Goal: Task Accomplishment & Management: Use online tool/utility

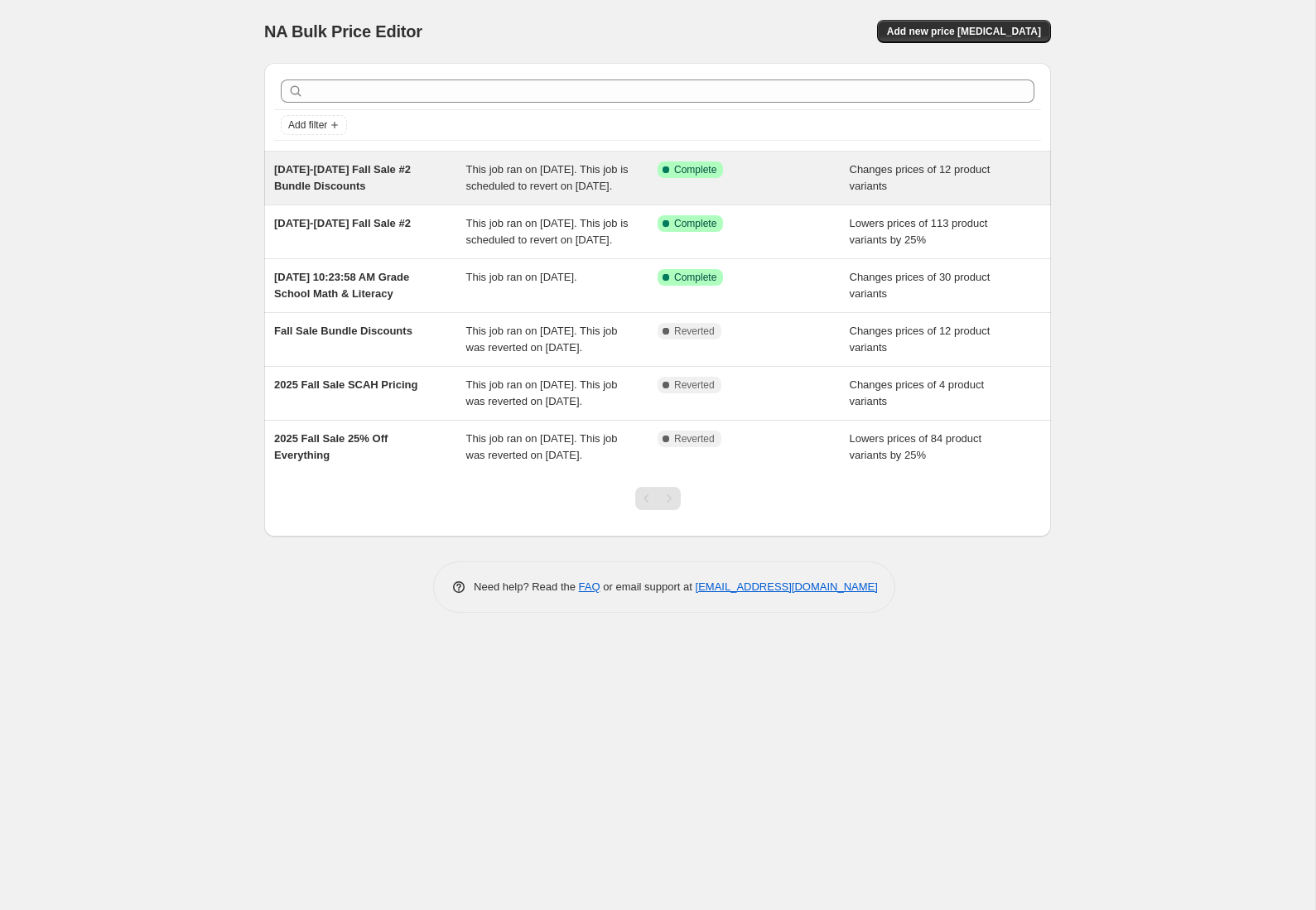
click at [300, 181] on span "[DATE]-[DATE] Fall Sale #2 Bundle Discounts" at bounding box center [342, 177] width 137 height 29
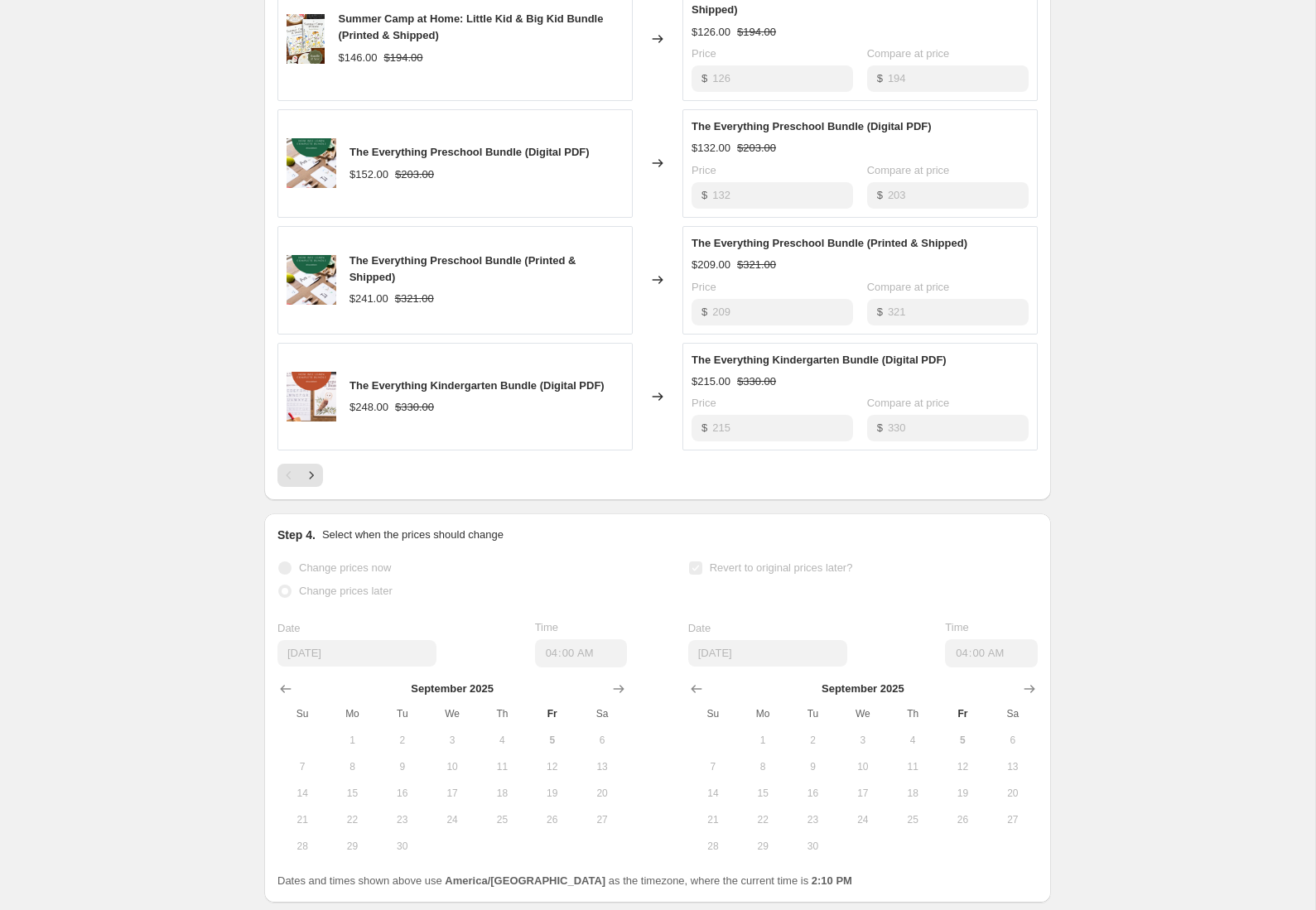
scroll to position [1015, 0]
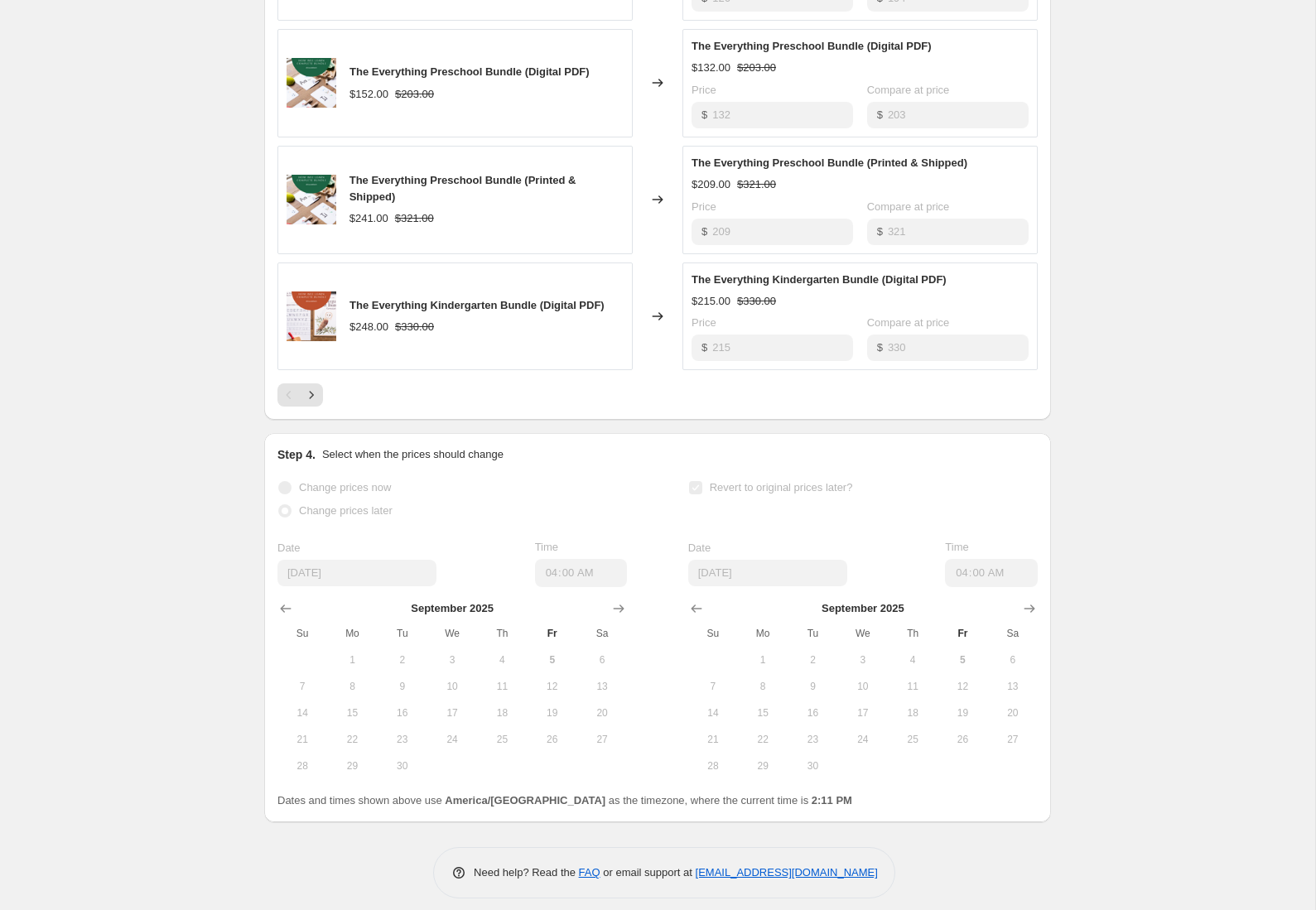
click at [764, 509] on div "Revert to original prices later?" at bounding box center [863, 500] width 350 height 50
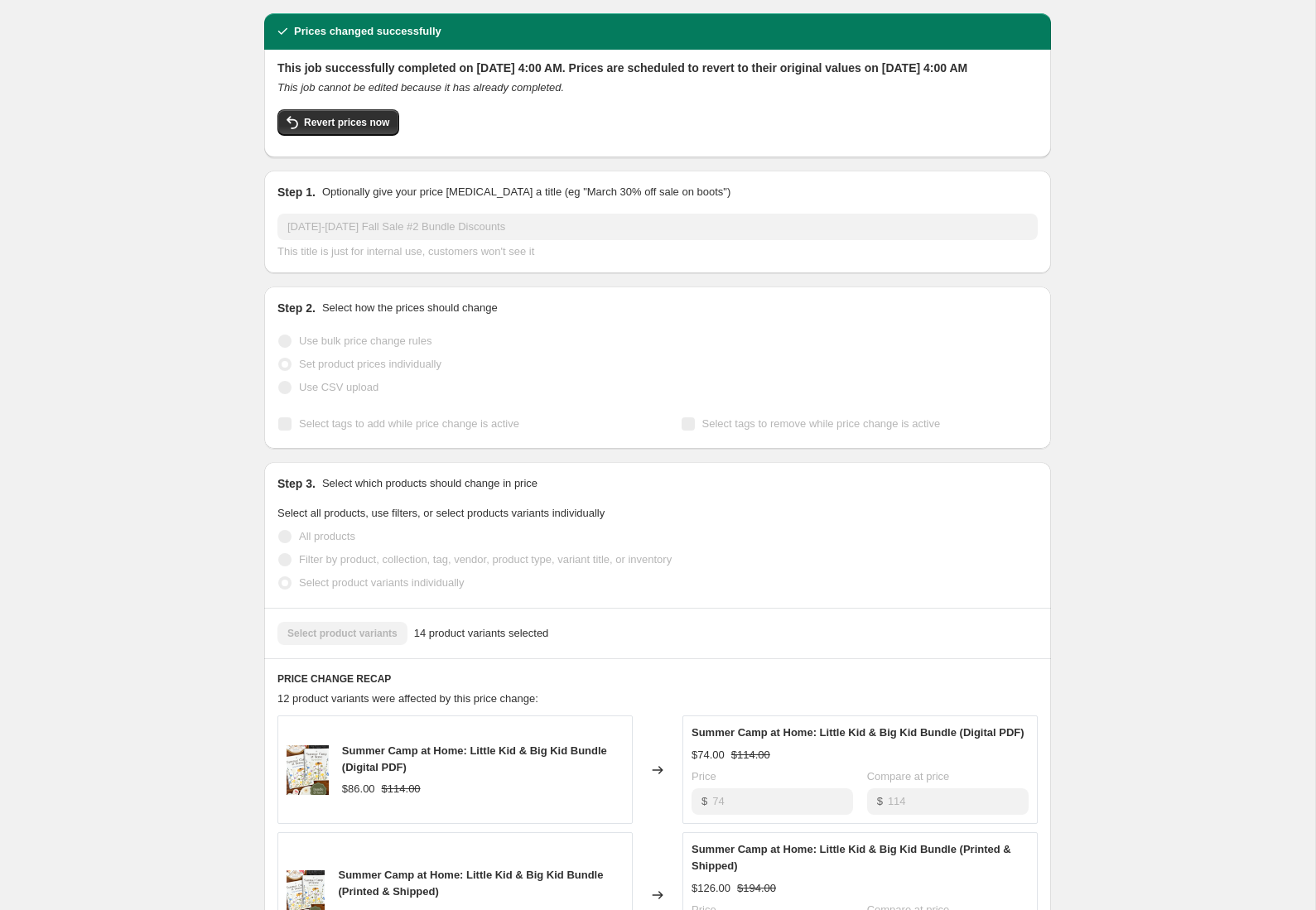
scroll to position [0, 0]
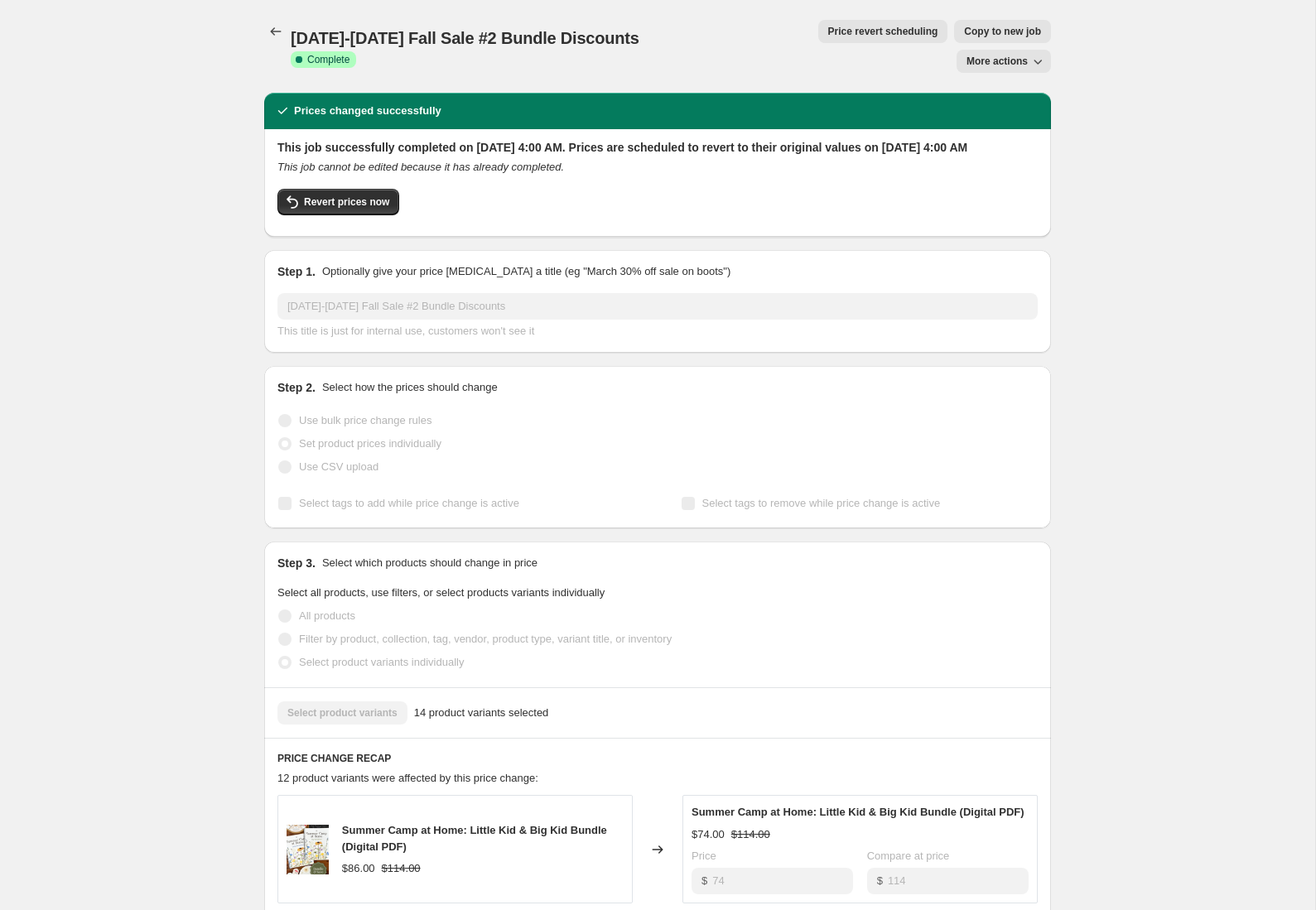
click at [828, 33] on span "Price revert scheduling" at bounding box center [883, 31] width 110 height 13
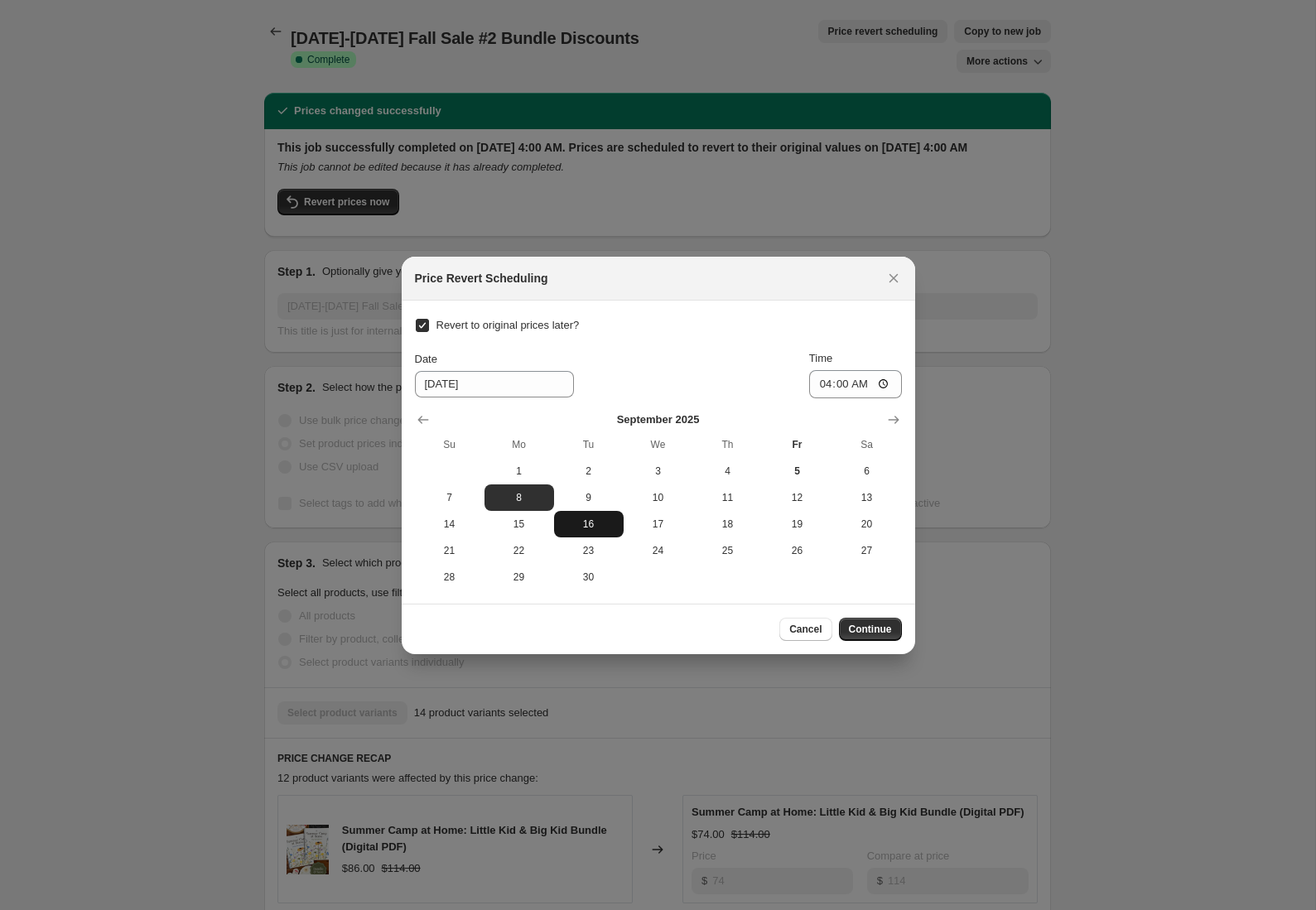
click at [589, 523] on span "16" at bounding box center [589, 524] width 57 height 13
type input "[DATE]"
click at [878, 625] on span "Continue" at bounding box center [870, 628] width 43 height 13
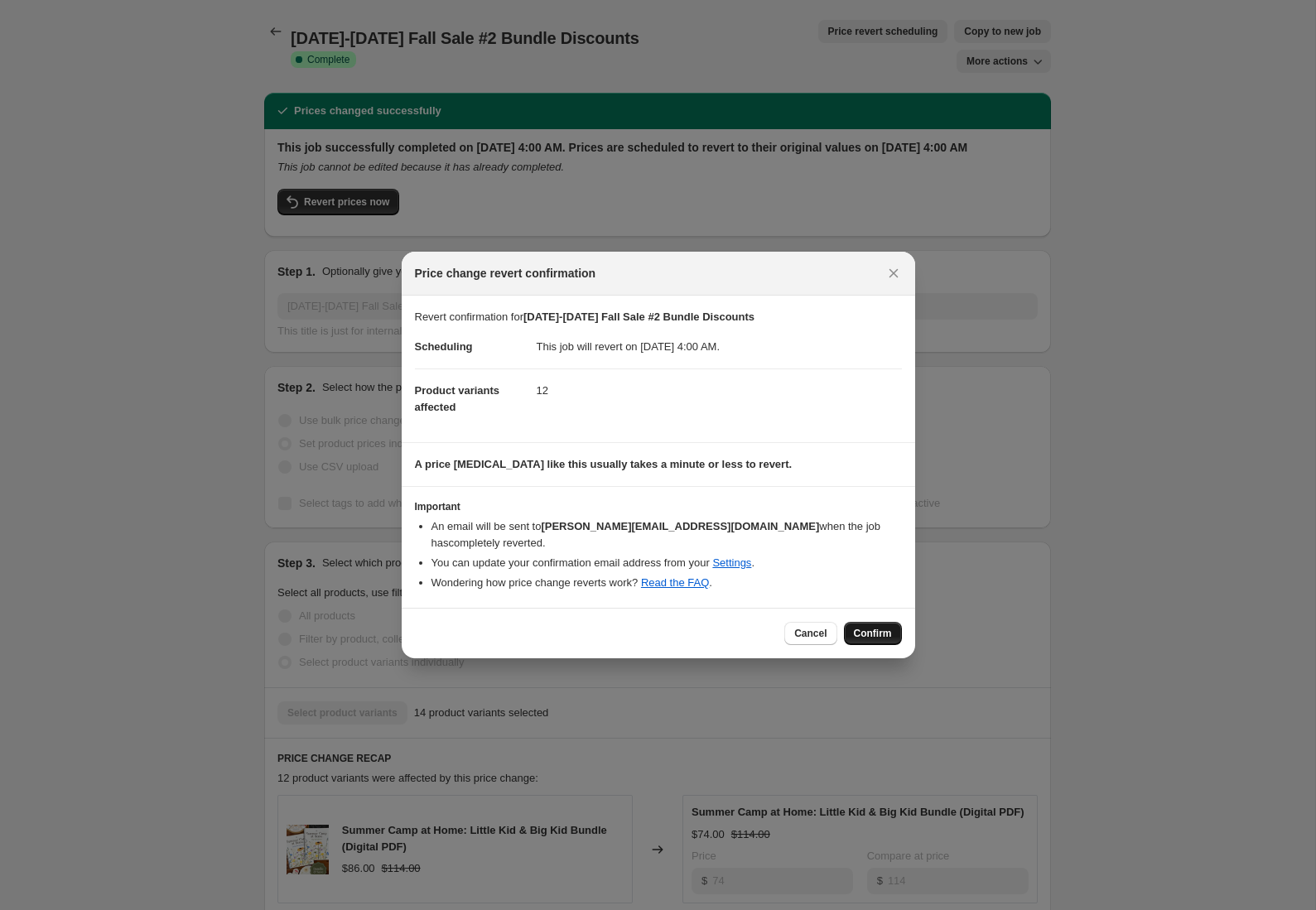
click at [873, 627] on span "Confirm" at bounding box center [873, 633] width 38 height 13
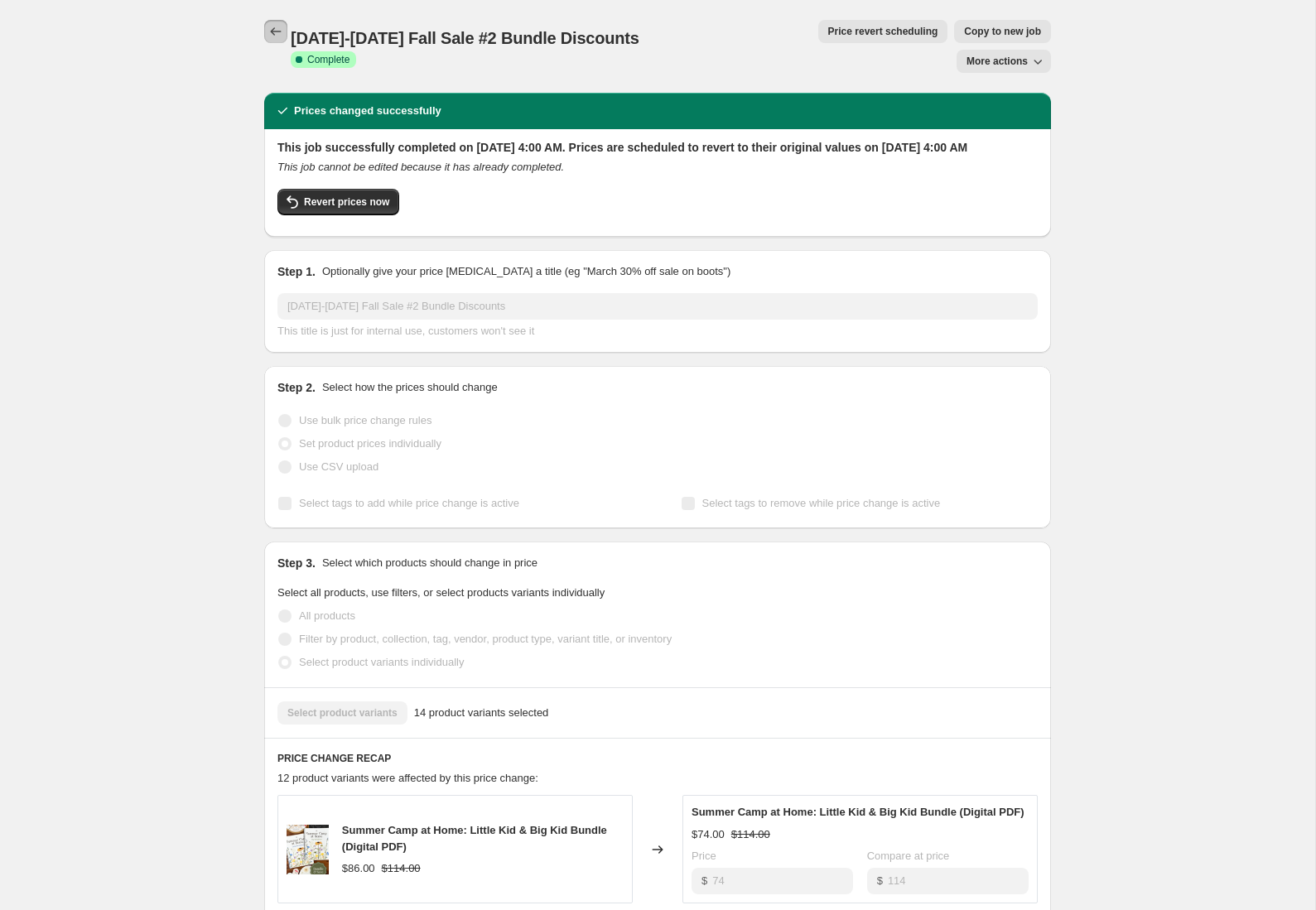
click at [275, 27] on icon "Price change jobs" at bounding box center [276, 31] width 17 height 17
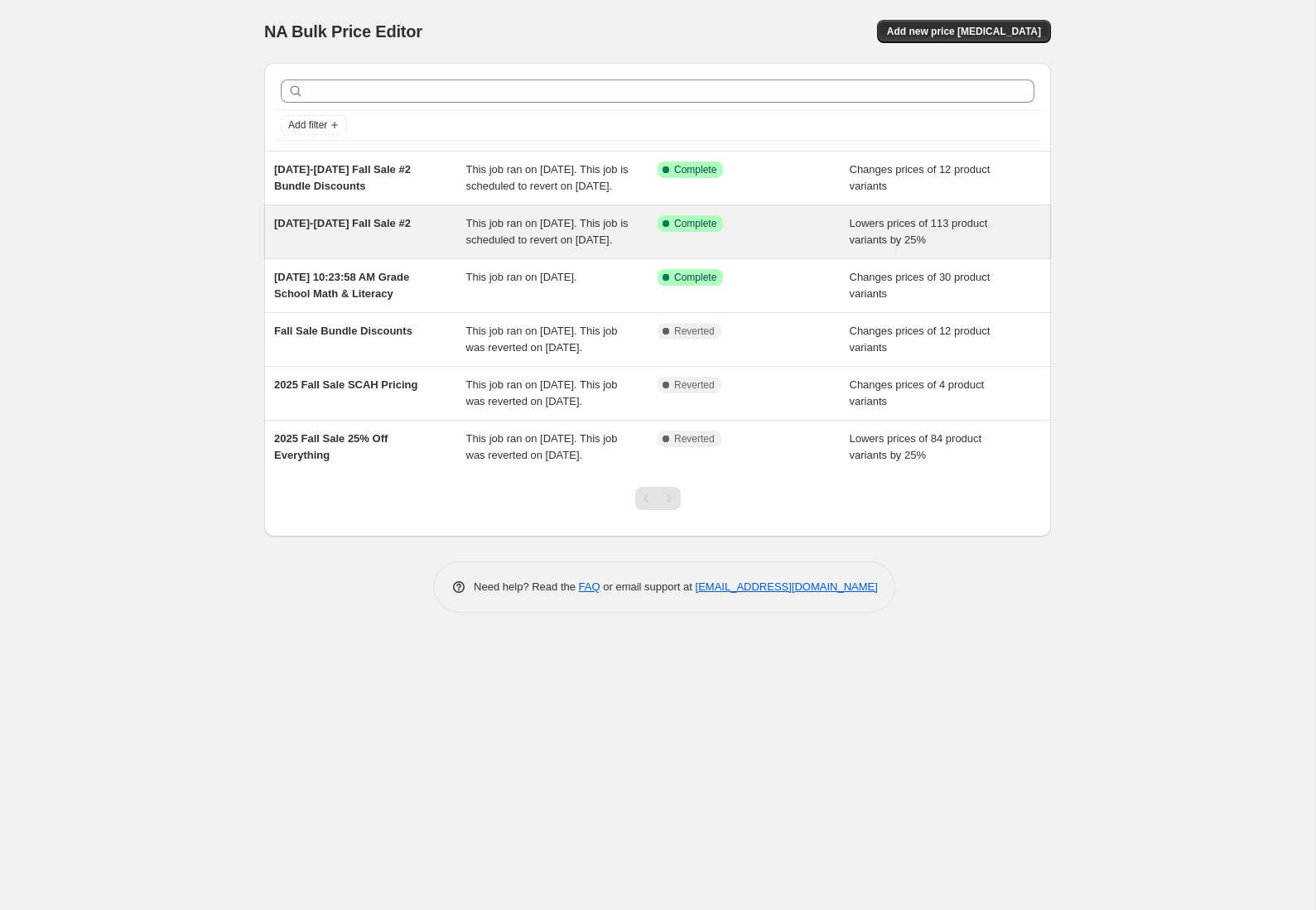
click at [328, 229] on span "[DATE]-[DATE] Fall Sale #2" at bounding box center [342, 223] width 137 height 12
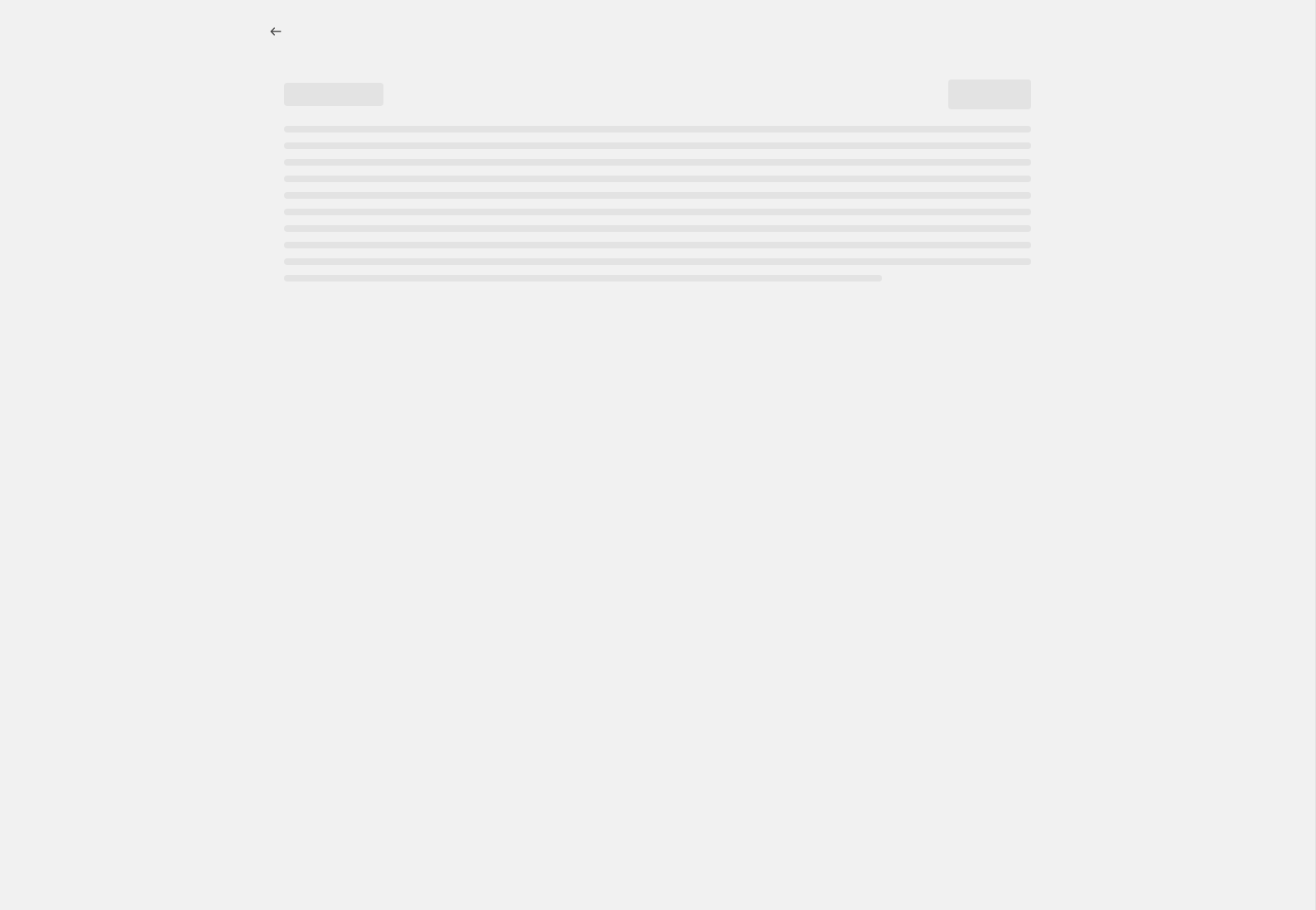
select select "percentage"
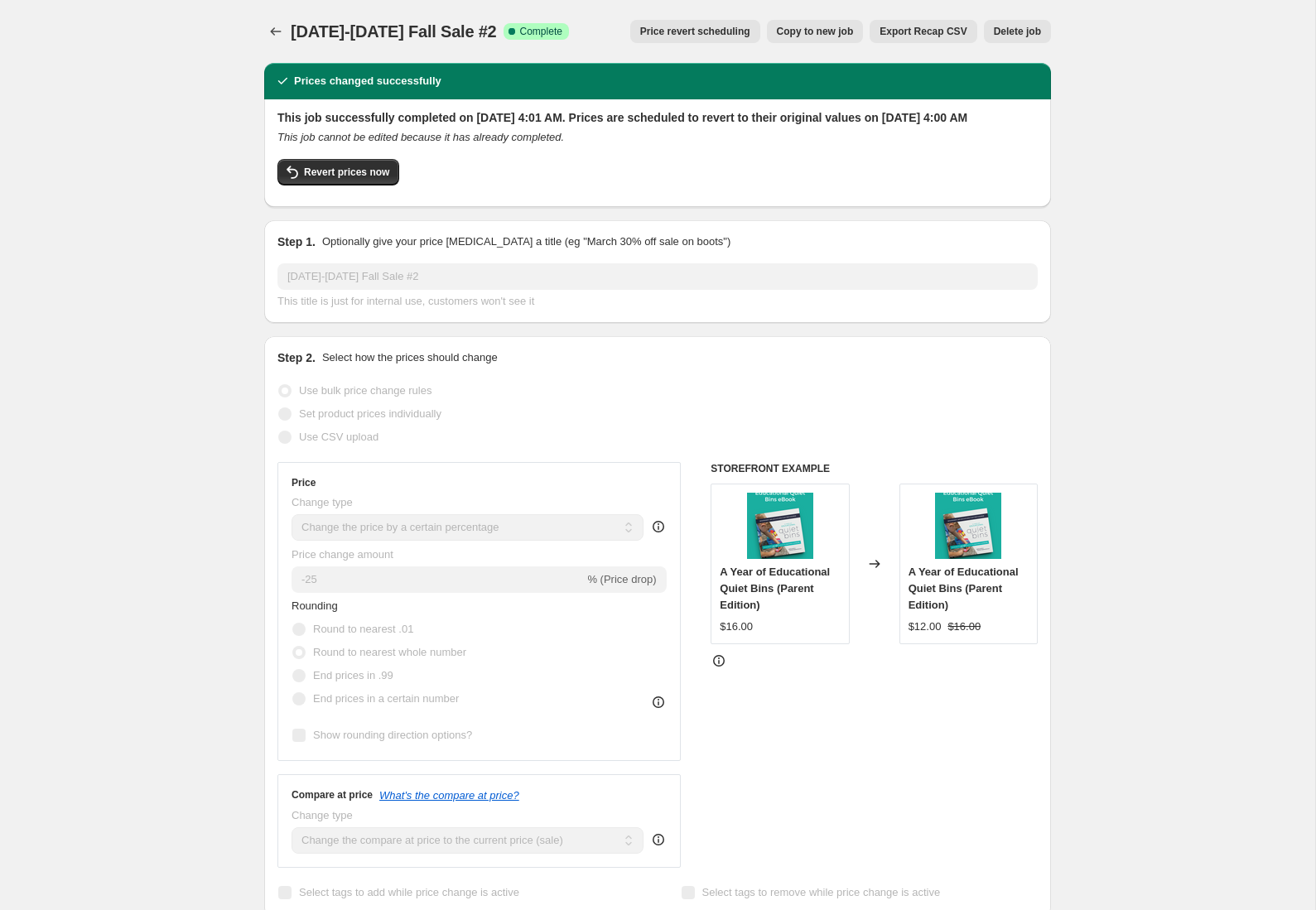
click at [686, 30] on span "Price revert scheduling" at bounding box center [695, 31] width 110 height 13
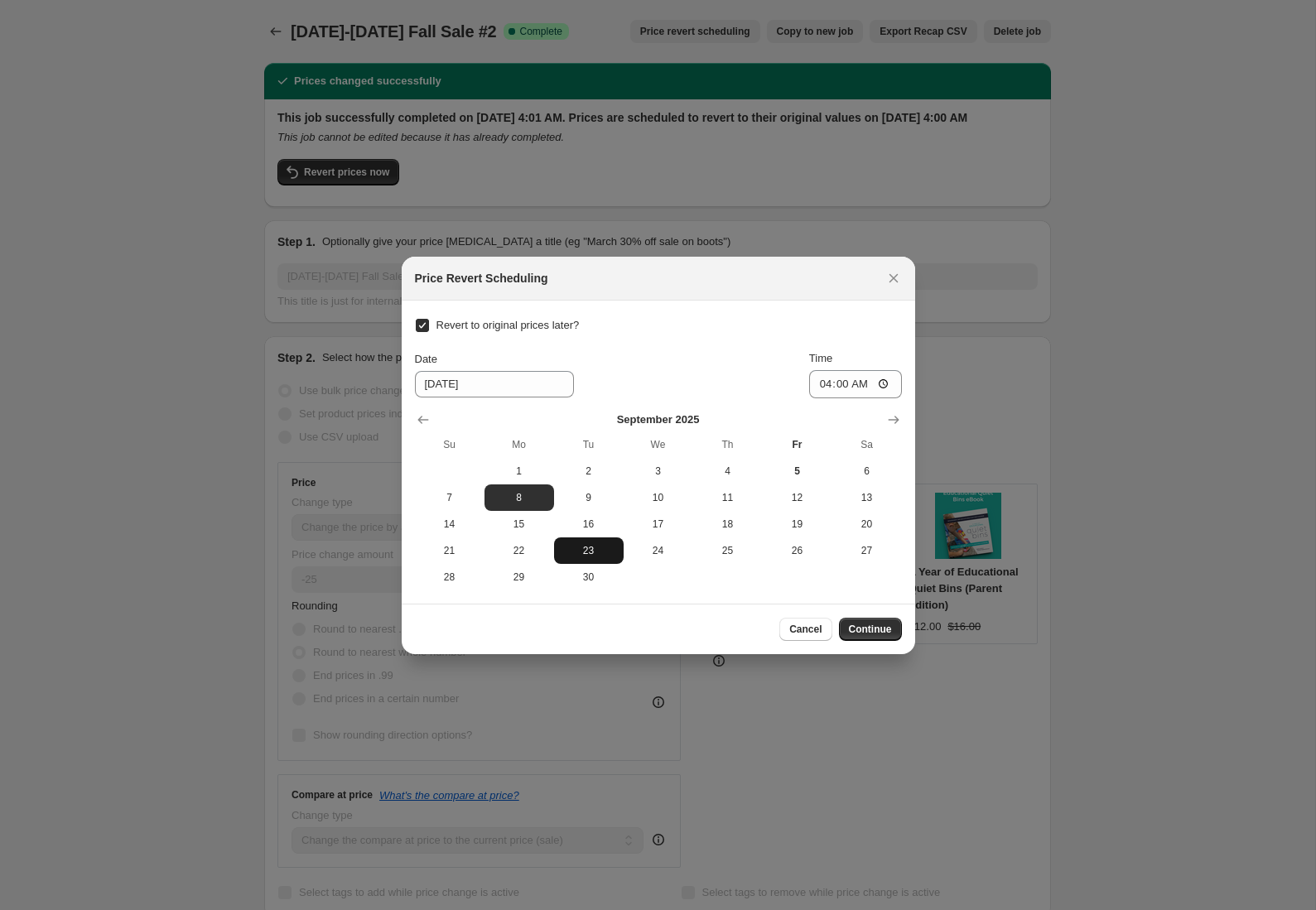
click at [591, 537] on button "23" at bounding box center [589, 550] width 70 height 26
click at [592, 526] on span "16" at bounding box center [589, 524] width 57 height 13
type input "[DATE]"
click at [883, 628] on span "Continue" at bounding box center [870, 628] width 43 height 13
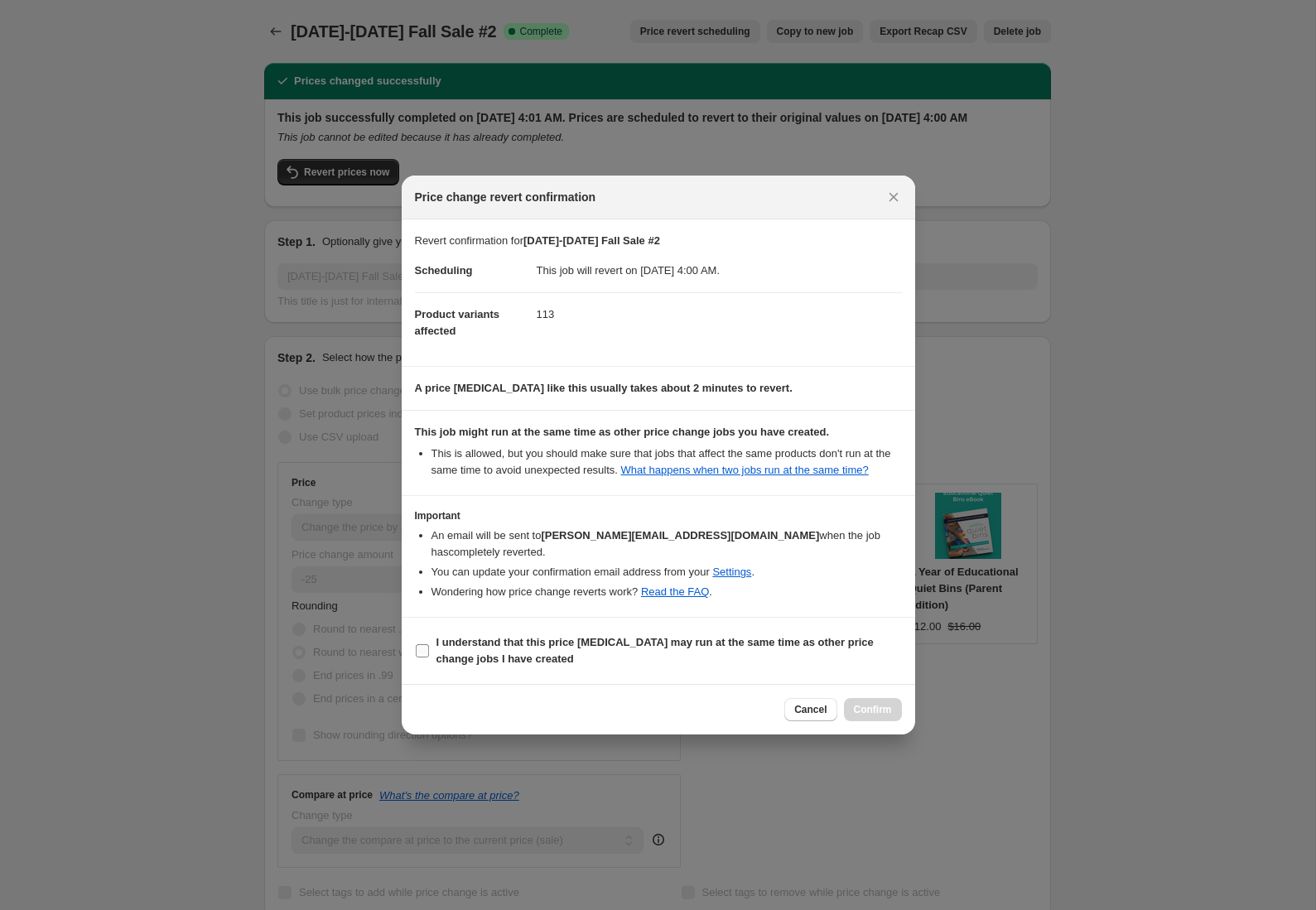
click at [486, 646] on b "I understand that this price [MEDICAL_DATA] may run at the same time as other p…" at bounding box center [655, 649] width 437 height 29
click at [429, 646] on input "I understand that this price [MEDICAL_DATA] may run at the same time as other p…" at bounding box center [422, 650] width 13 height 13
checkbox input "true"
click at [880, 710] on span "Confirm" at bounding box center [873, 709] width 38 height 13
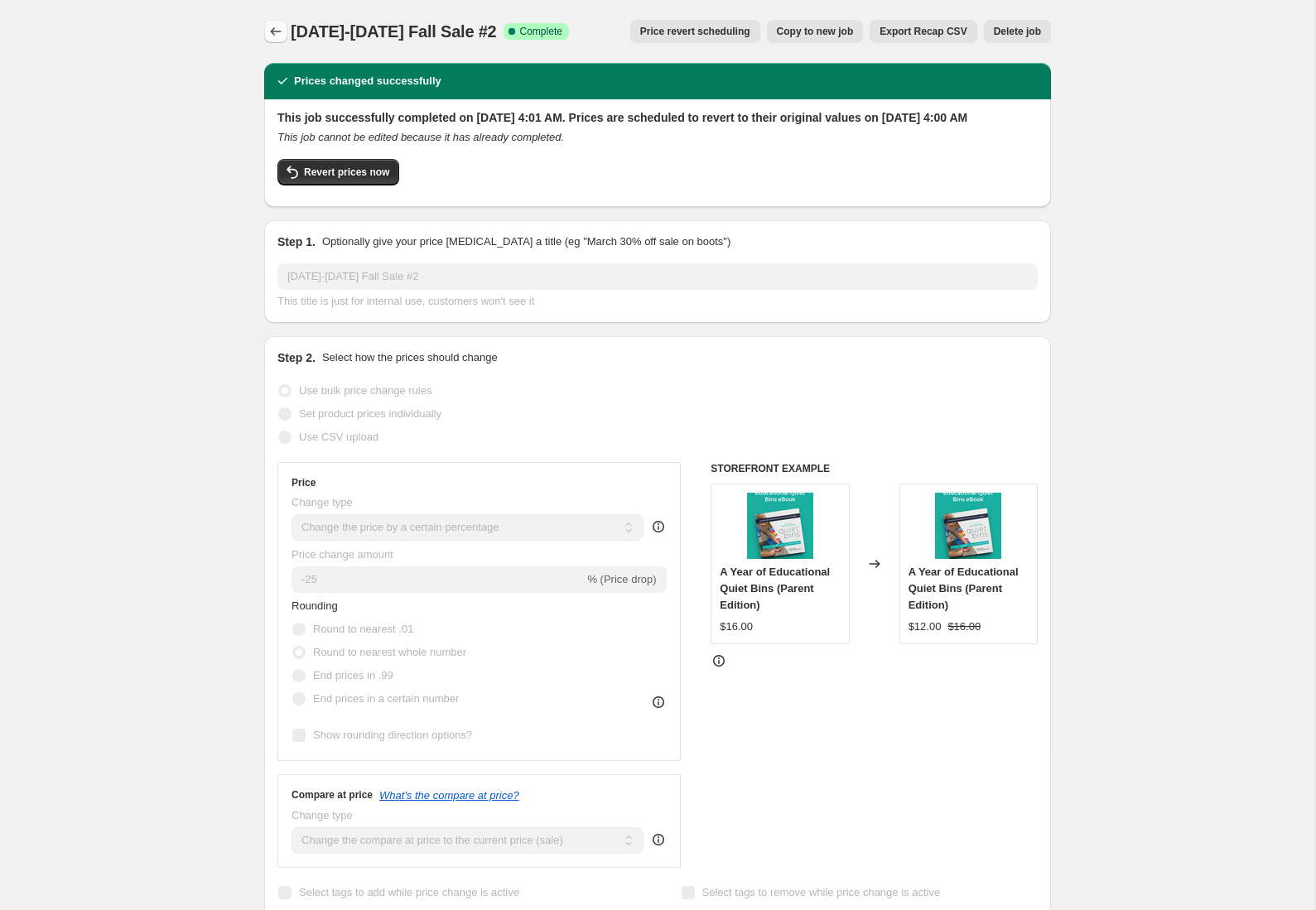
click at [281, 31] on icon "Price change jobs" at bounding box center [276, 31] width 17 height 17
